Goal: Task Accomplishment & Management: Manage account settings

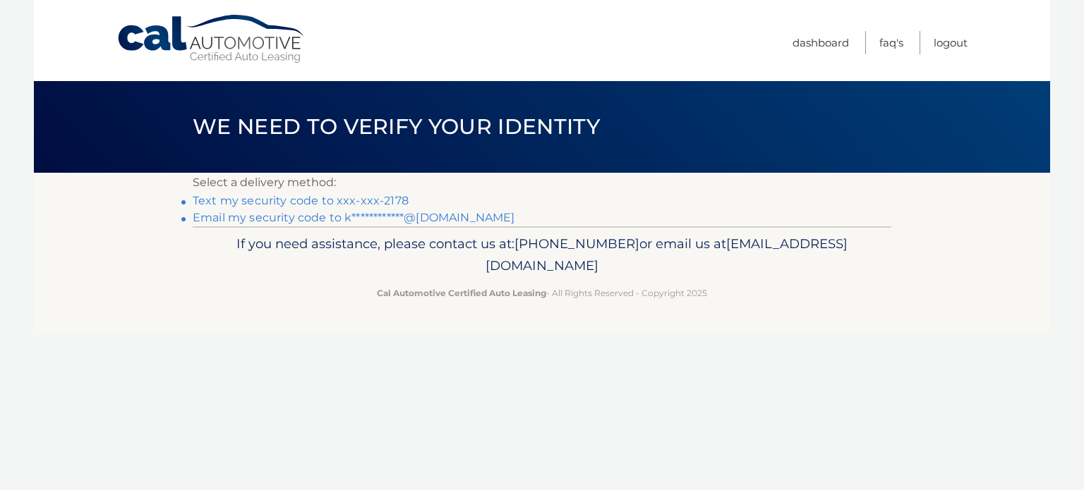
click at [371, 203] on link "Text my security code to xxx-xxx-2178" at bounding box center [301, 200] width 216 height 13
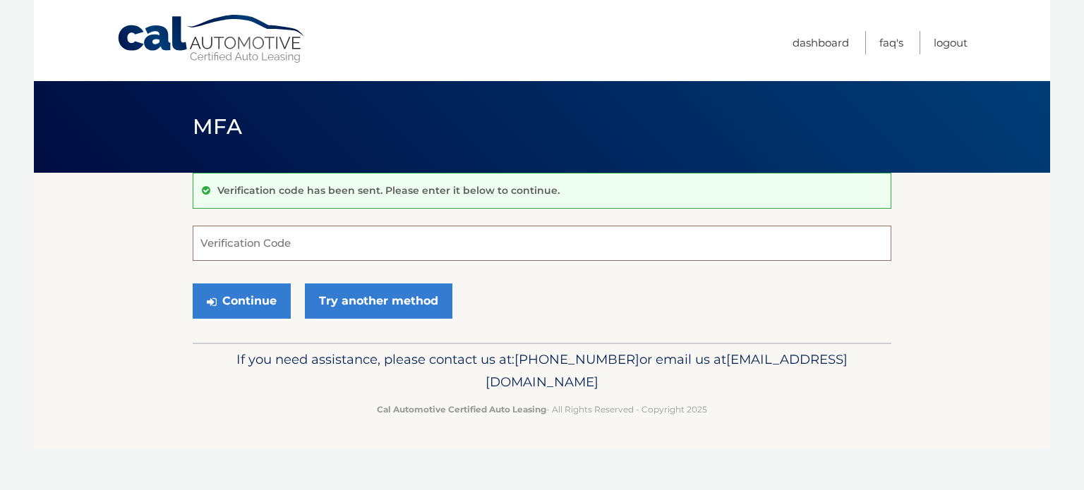
click at [393, 245] on input "Verification Code" at bounding box center [542, 243] width 699 height 35
type input "545397"
click at [193, 284] on button "Continue" at bounding box center [242, 301] width 98 height 35
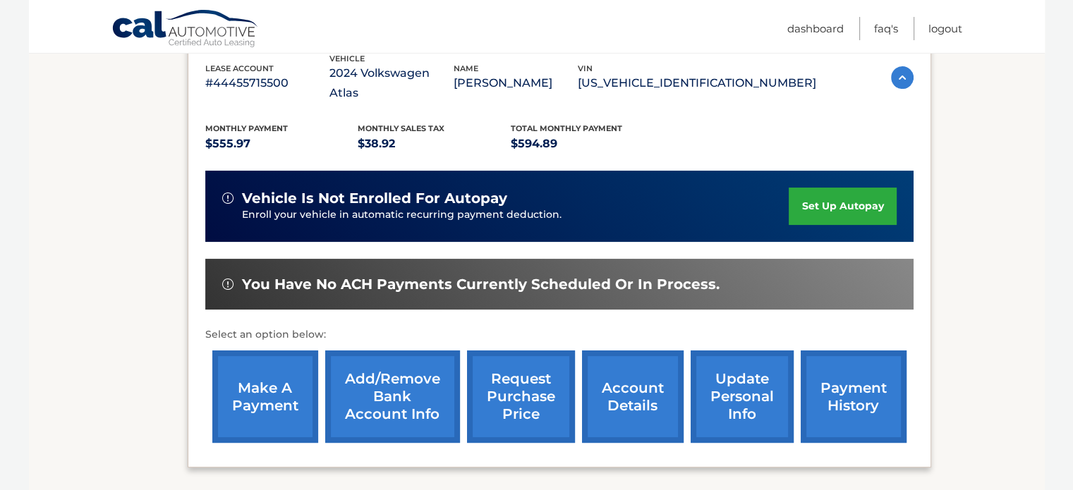
scroll to position [282, 0]
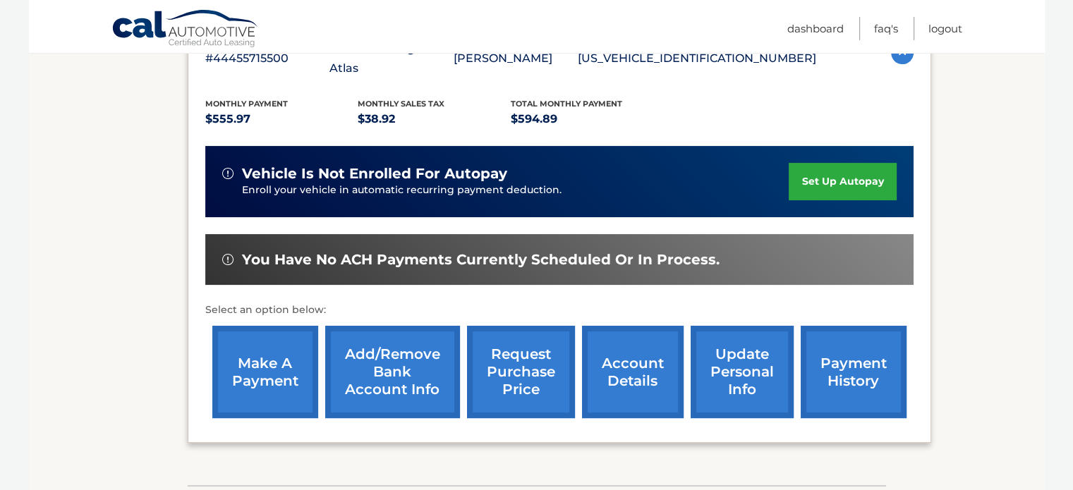
click at [241, 362] on link "make a payment" at bounding box center [265, 372] width 106 height 92
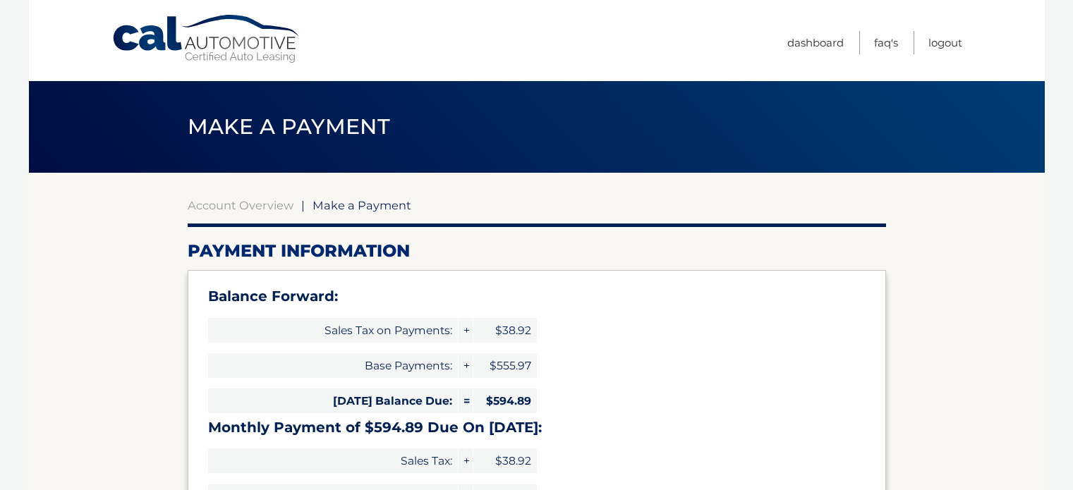
select select "NjhjY2QyMWEtZGRiZi00NjcyLTkwNjUtOTdjYWE0Y2UzNzQ1"
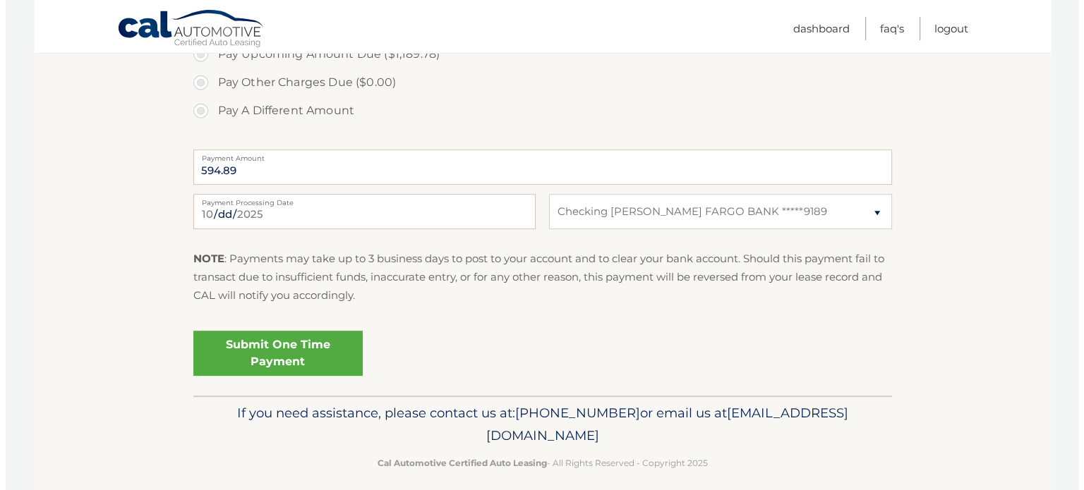
scroll to position [612, 0]
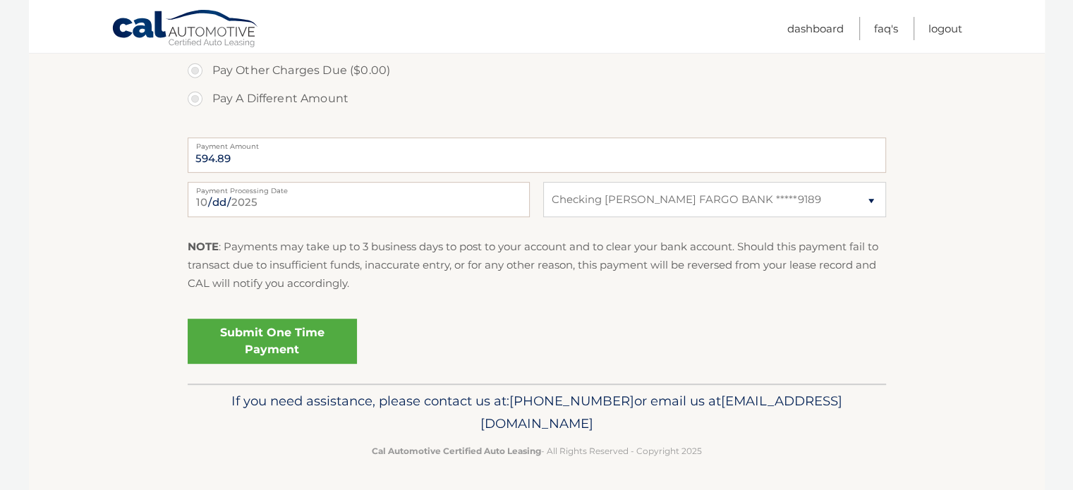
click at [253, 346] on link "Submit One Time Payment" at bounding box center [272, 341] width 169 height 45
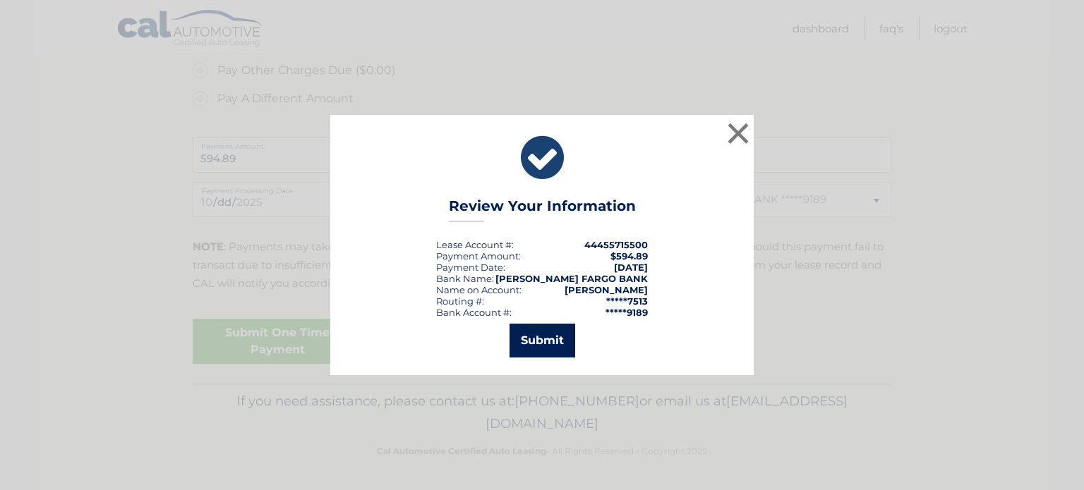
drag, startPoint x: 573, startPoint y: 335, endPoint x: 550, endPoint y: 335, distance: 23.3
click at [562, 335] on button "Submit" at bounding box center [542, 341] width 66 height 34
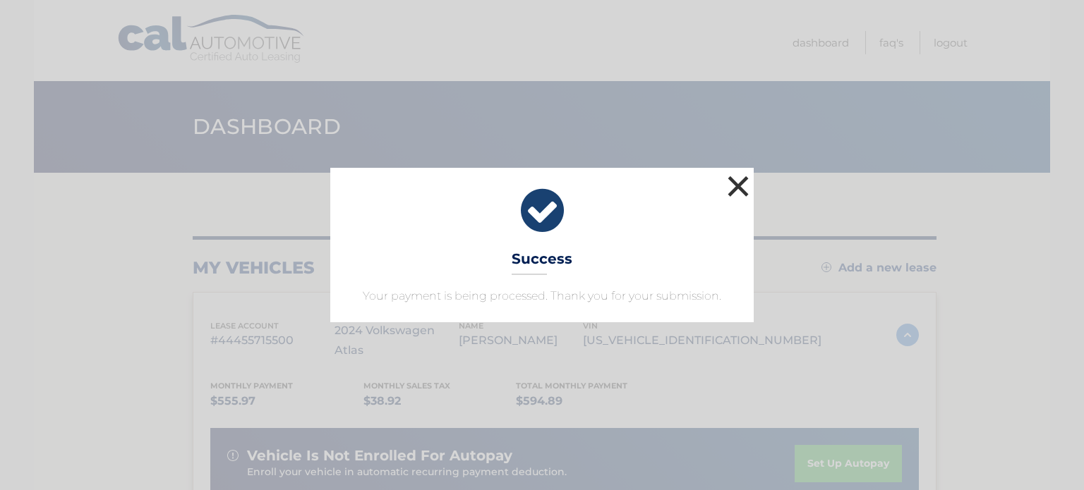
click at [737, 191] on button "×" at bounding box center [738, 186] width 28 height 28
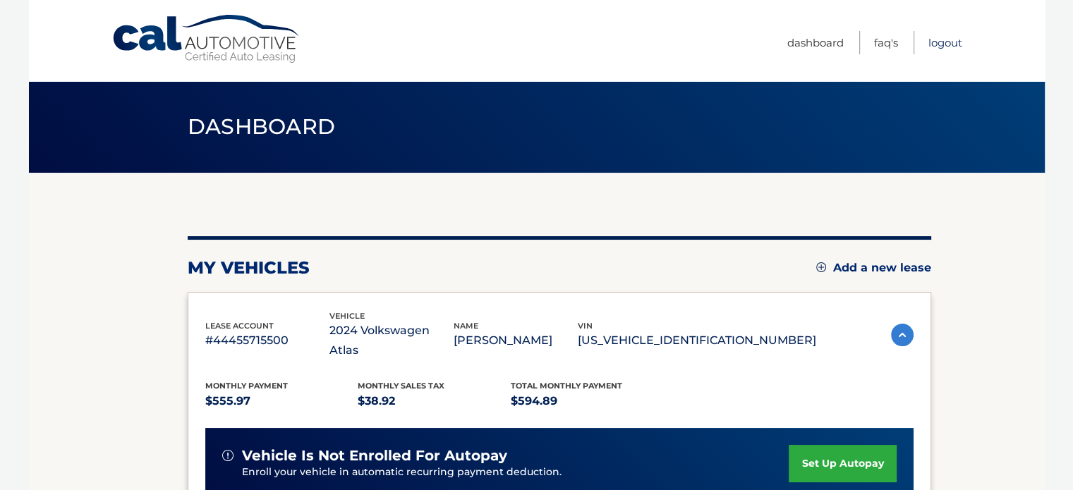
click at [949, 39] on link "Logout" at bounding box center [946, 42] width 34 height 23
